Goal: Transaction & Acquisition: Purchase product/service

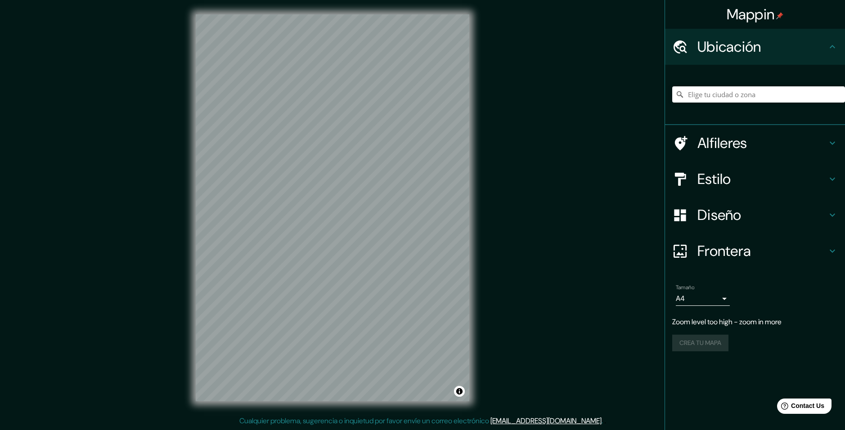
click at [528, 200] on div "Mappin Ubicación Alfileres Estilo Diseño Frontera Elija un borde. Pista : puede…" at bounding box center [422, 215] width 845 height 430
click at [766, 183] on h4 "Estilo" at bounding box center [762, 179] width 130 height 18
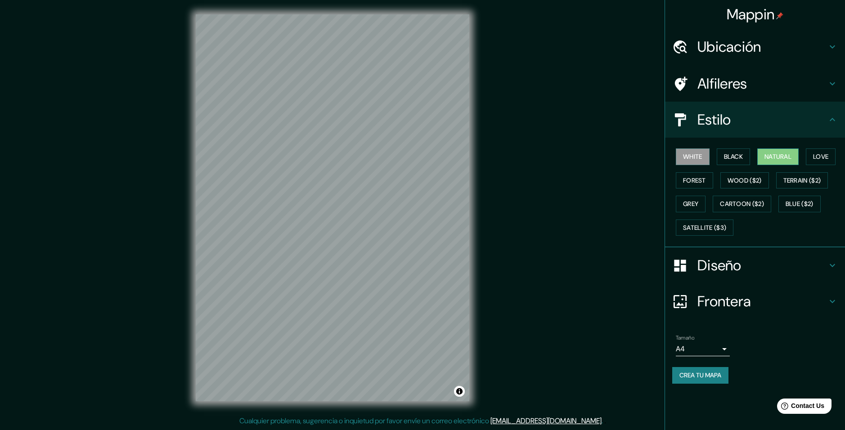
click at [781, 154] on button "Natural" at bounding box center [777, 156] width 41 height 17
click at [720, 352] on body "Mappin Ubicación Alfileres Estilo [PERSON_NAME] Black Natural Love Forest [PERS…" at bounding box center [422, 215] width 845 height 430
click at [699, 388] on li "A3" at bounding box center [703, 384] width 54 height 16
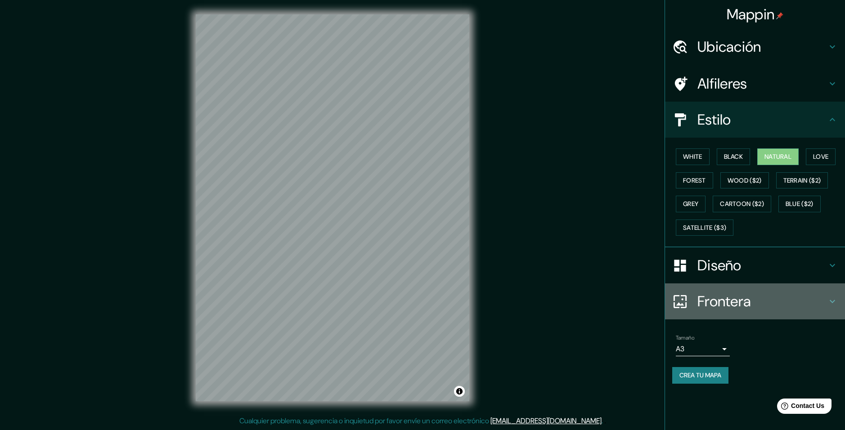
click at [739, 314] on div "Frontera" at bounding box center [755, 301] width 180 height 36
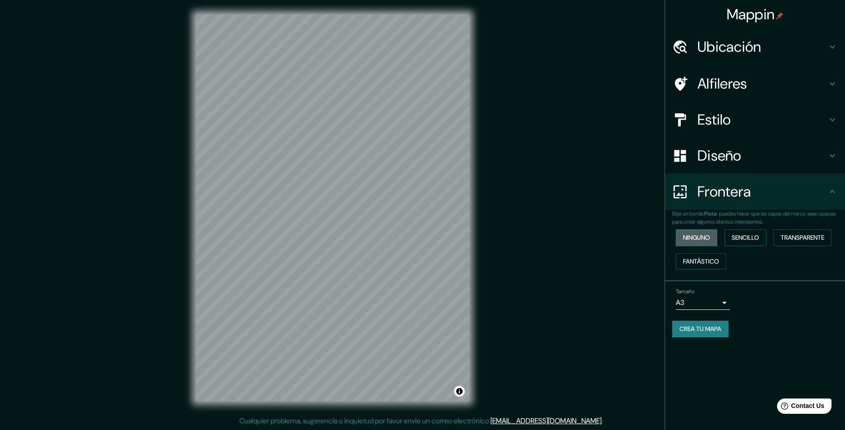
click at [693, 236] on button "Ninguno" at bounding box center [696, 237] width 41 height 17
click at [744, 240] on button "Sencillo" at bounding box center [745, 237] width 42 height 17
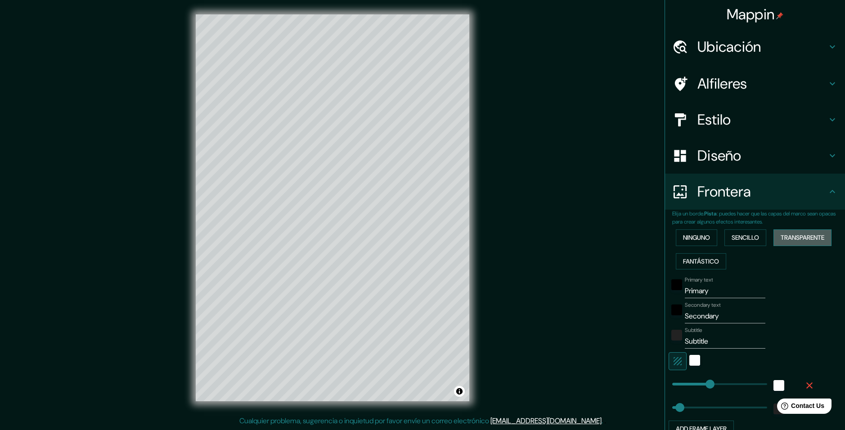
click at [802, 238] on button "Transparente" at bounding box center [802, 237] width 58 height 17
click at [692, 238] on button "Ninguno" at bounding box center [696, 237] width 41 height 17
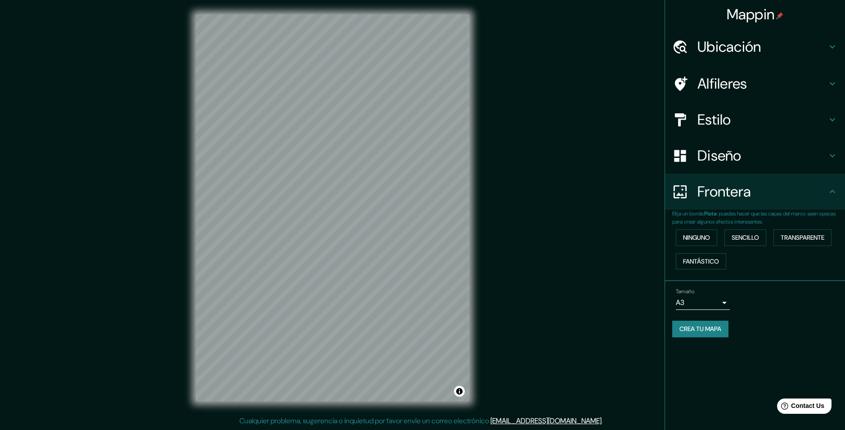
click at [708, 198] on h4 "Frontera" at bounding box center [762, 192] width 130 height 18
click at [812, 149] on h4 "Diseño" at bounding box center [762, 156] width 130 height 18
click at [816, 157] on h4 "Diseño" at bounding box center [762, 156] width 130 height 18
click at [836, 201] on div "Frontera" at bounding box center [755, 192] width 180 height 36
click at [577, 156] on div "Mappin Ubicación Alfileres Estilo Diseño Frontera Elija un borde. Pista : puede…" at bounding box center [422, 215] width 845 height 430
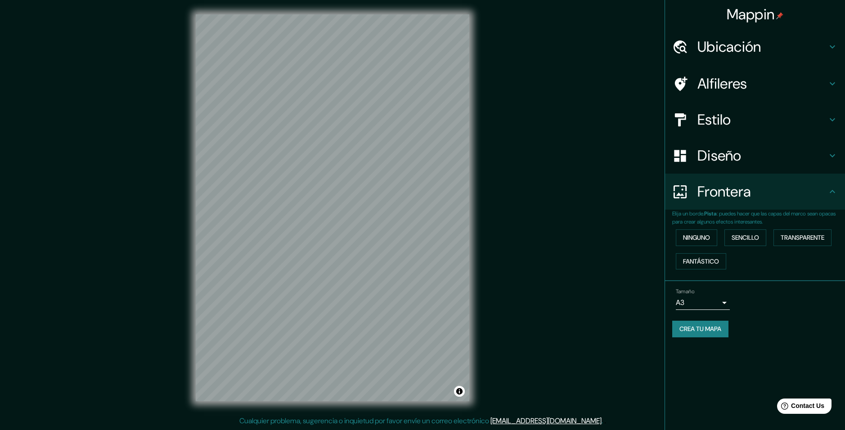
click at [725, 305] on div "Tamaño A3 single" at bounding box center [703, 299] width 54 height 22
click at [718, 301] on div "Tamaño A3 single" at bounding box center [755, 299] width 166 height 29
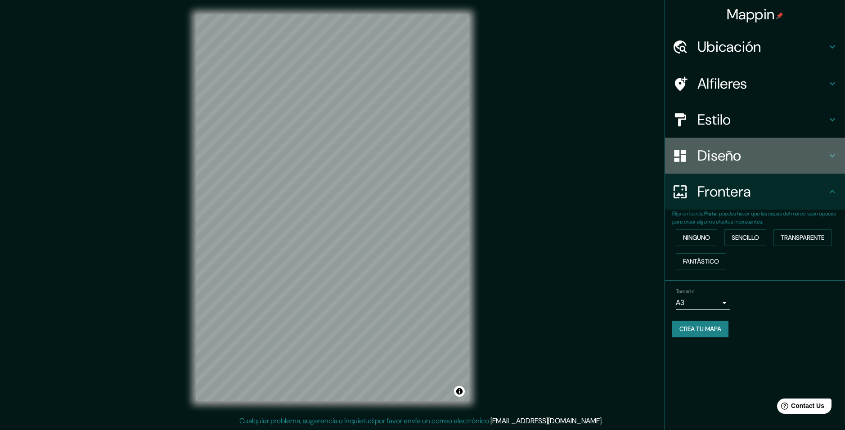
click at [760, 158] on h4 "Diseño" at bounding box center [762, 156] width 130 height 18
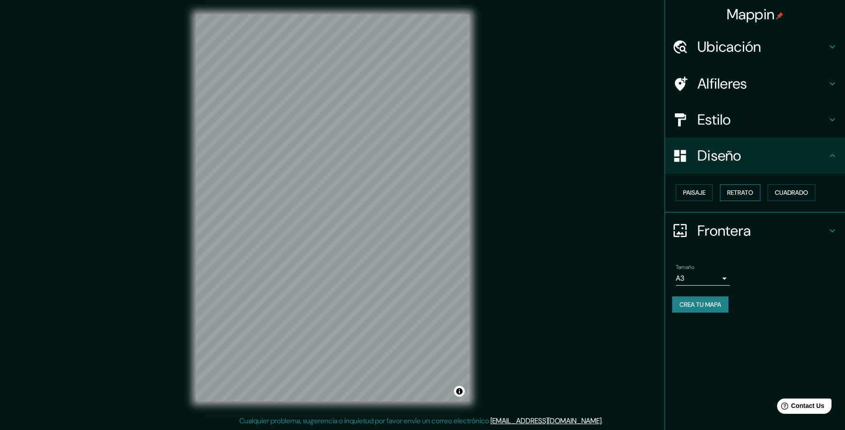
click at [730, 196] on button "Retrato" at bounding box center [740, 192] width 40 height 17
click at [748, 194] on button "Retrato" at bounding box center [740, 192] width 40 height 17
click at [798, 197] on button "Cuadrado" at bounding box center [791, 192] width 48 height 17
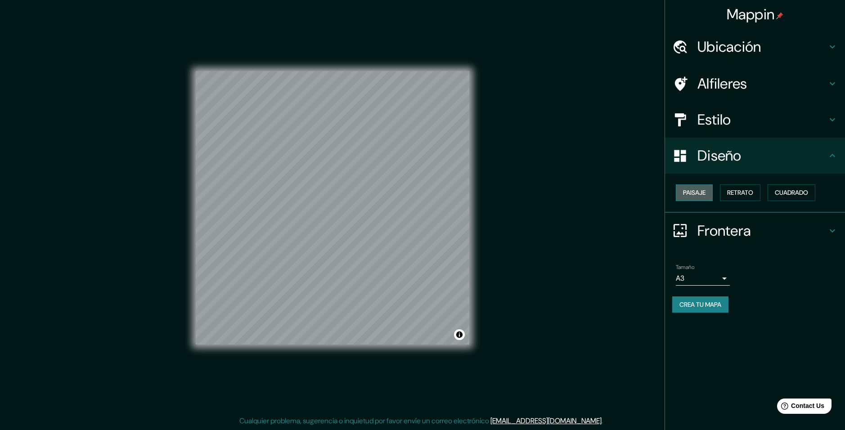
click at [693, 190] on button "Paisaje" at bounding box center [694, 192] width 37 height 17
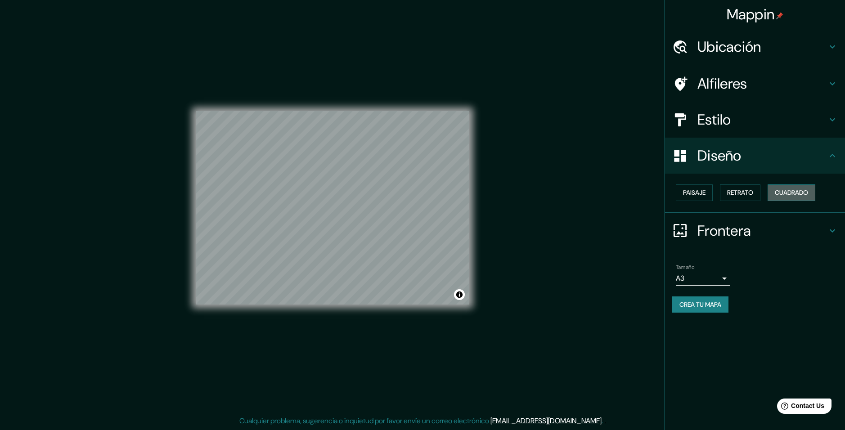
click at [788, 193] on button "Cuadrado" at bounding box center [791, 192] width 48 height 17
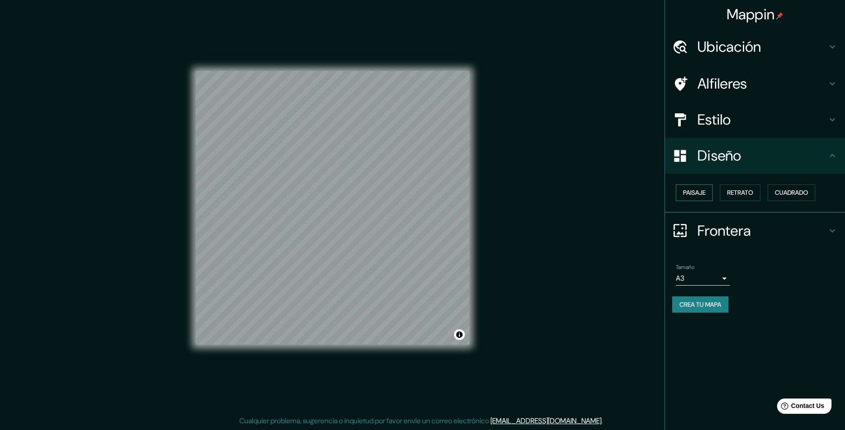
click at [698, 188] on button "Paisaje" at bounding box center [694, 192] width 37 height 17
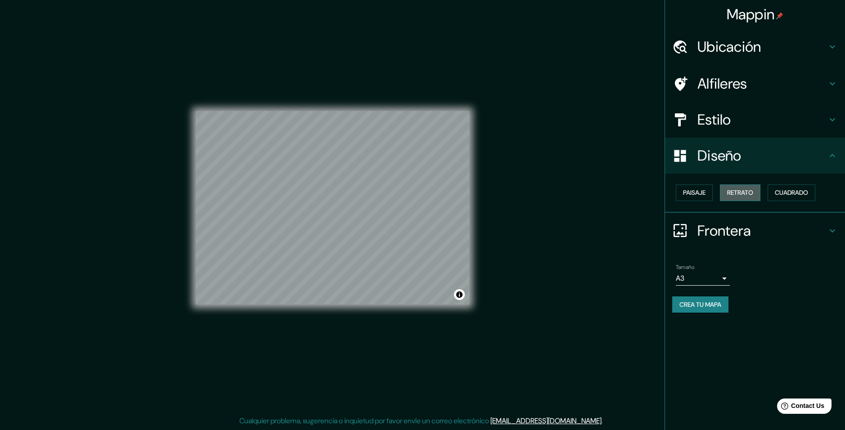
click at [726, 196] on button "Retrato" at bounding box center [740, 192] width 40 height 17
